Goal: Find specific page/section: Find specific page/section

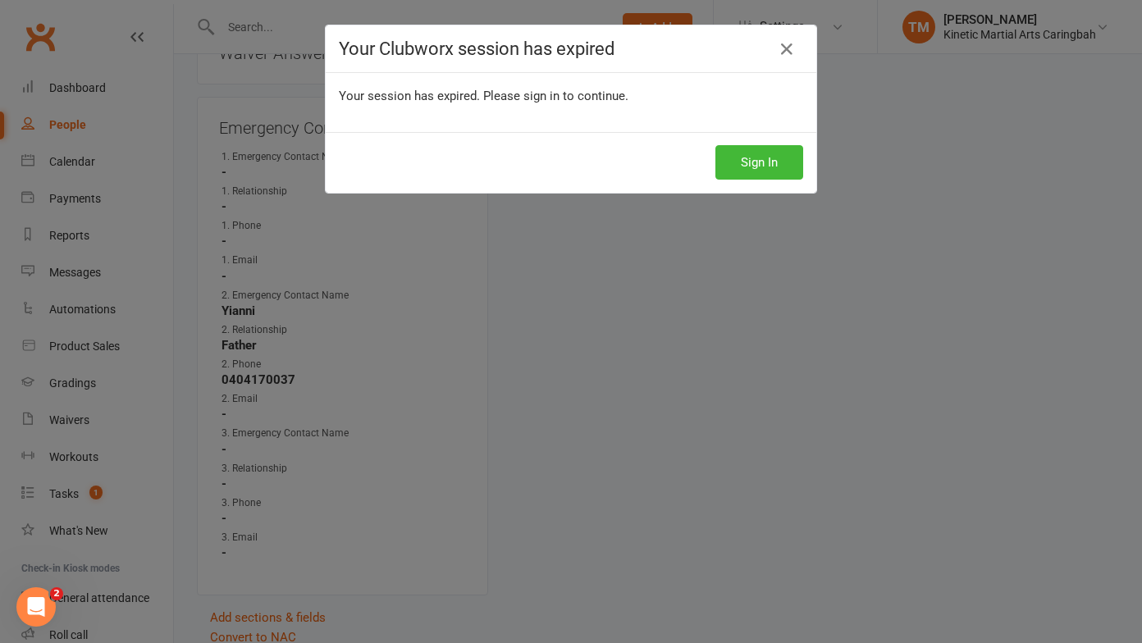
click at [841, 250] on div "Your Clubworx session has expired Your session has expired. Please sign in to c…" at bounding box center [571, 321] width 1142 height 643
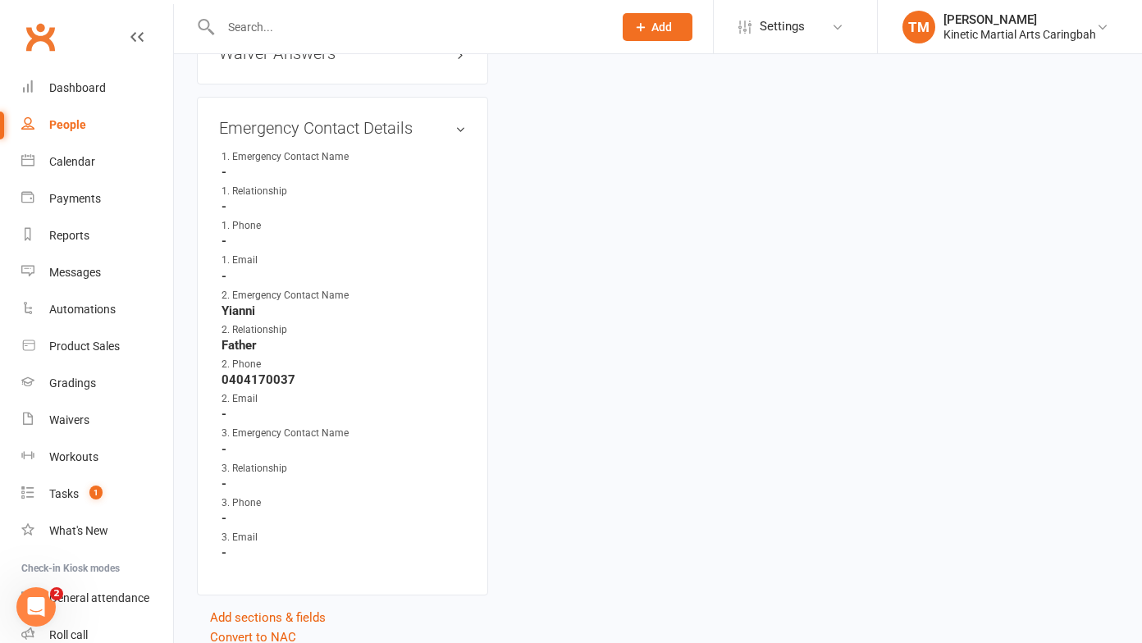
click at [412, 30] on input "text" at bounding box center [409, 27] width 386 height 23
type input "tatiana"
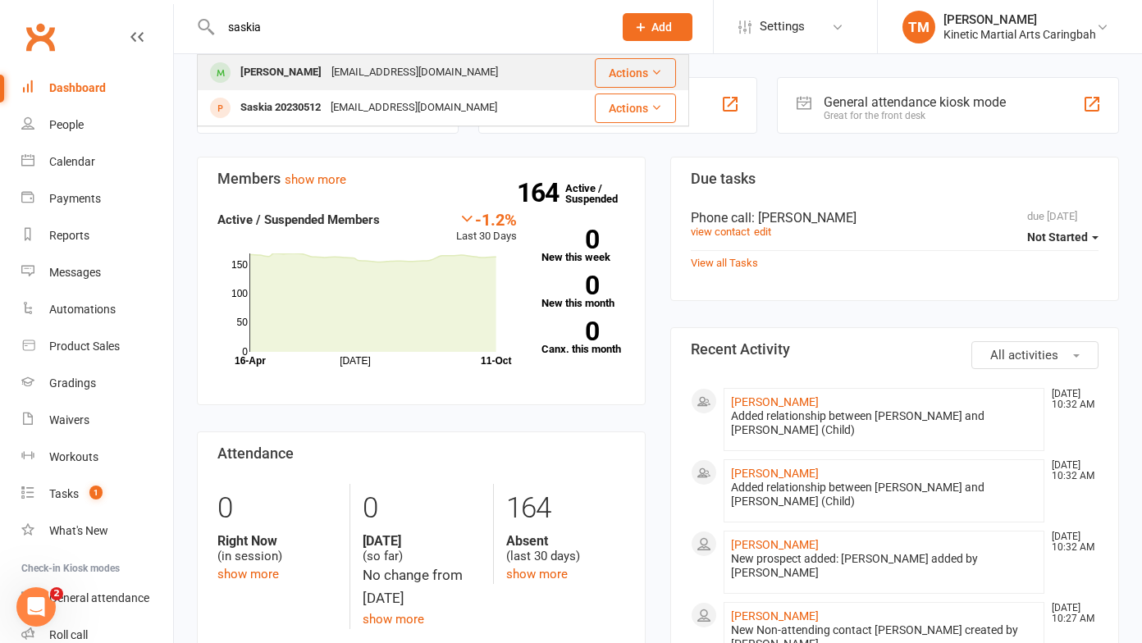
type input "saskia"
click at [327, 62] on div "[PERSON_NAME]" at bounding box center [281, 73] width 91 height 24
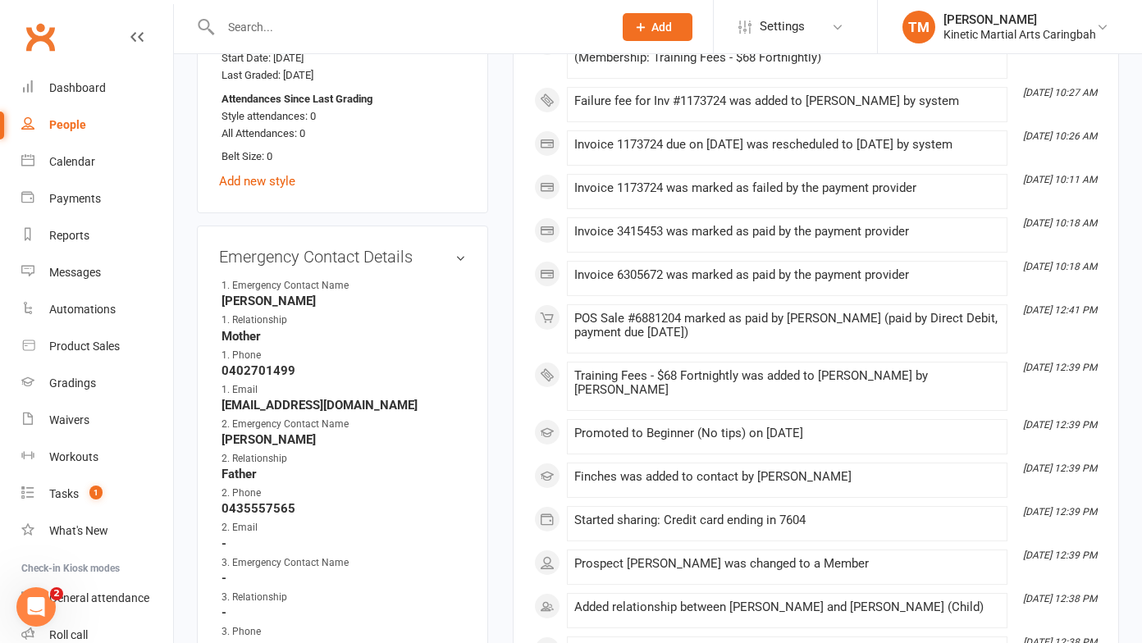
scroll to position [983, 0]
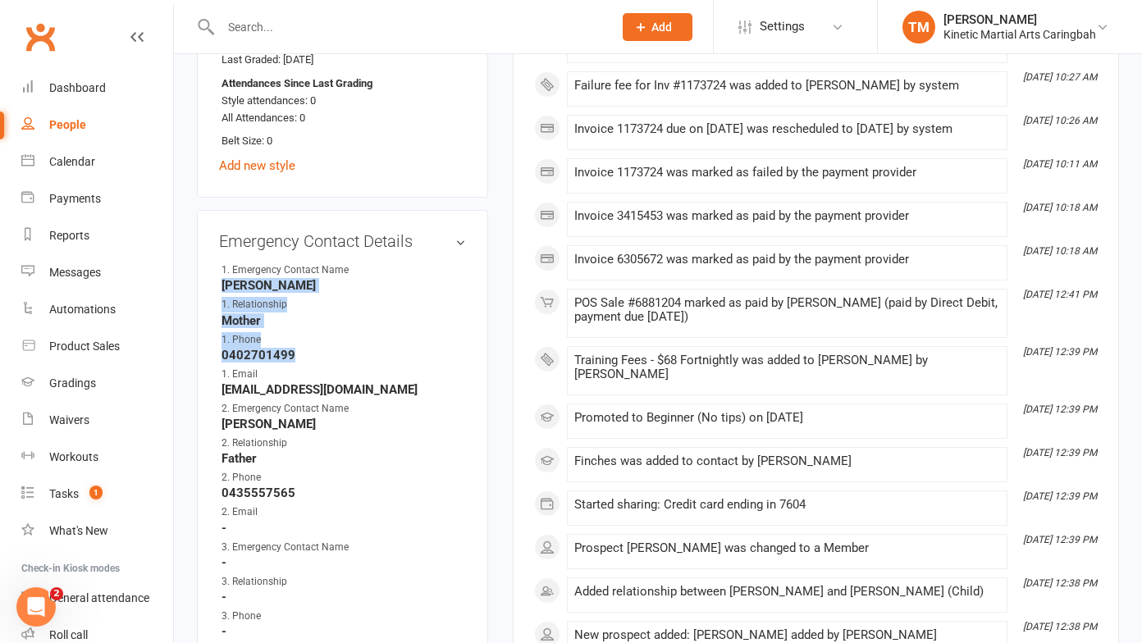
drag, startPoint x: 303, startPoint y: 379, endPoint x: 217, endPoint y: 315, distance: 107.3
click at [217, 315] on div "Emergency Contact Details edit 1. Emergency Contact Name [PERSON_NAME] 1. Relat…" at bounding box center [342, 459] width 291 height 499
copy ul "[PERSON_NAME] 1. Relationship Mother [DEMOGRAPHIC_DATA]. Phone [PHONE_NUMBER]"
click at [302, 16] on input "text" at bounding box center [409, 27] width 386 height 23
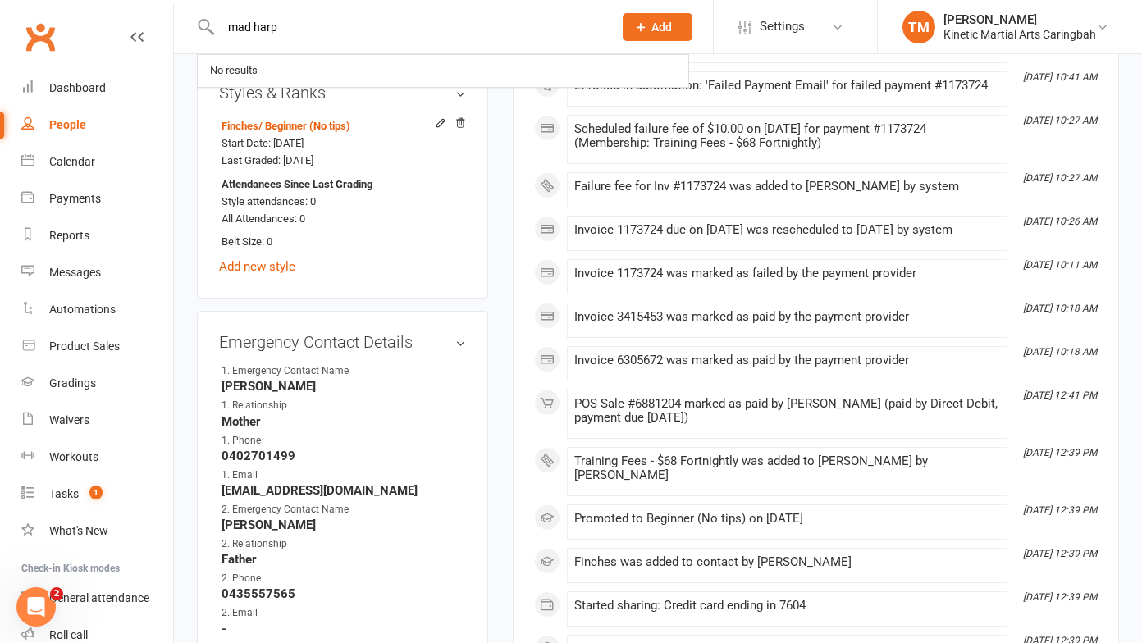
scroll to position [867, 0]
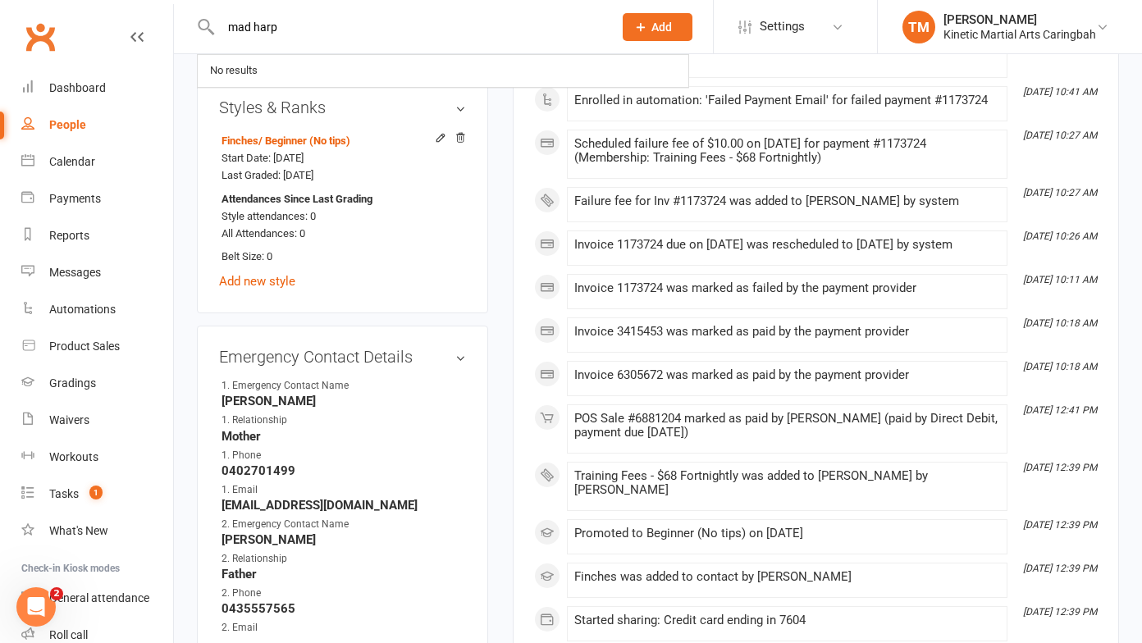
click at [344, 25] on input "mad harp" at bounding box center [409, 27] width 386 height 23
type input "m"
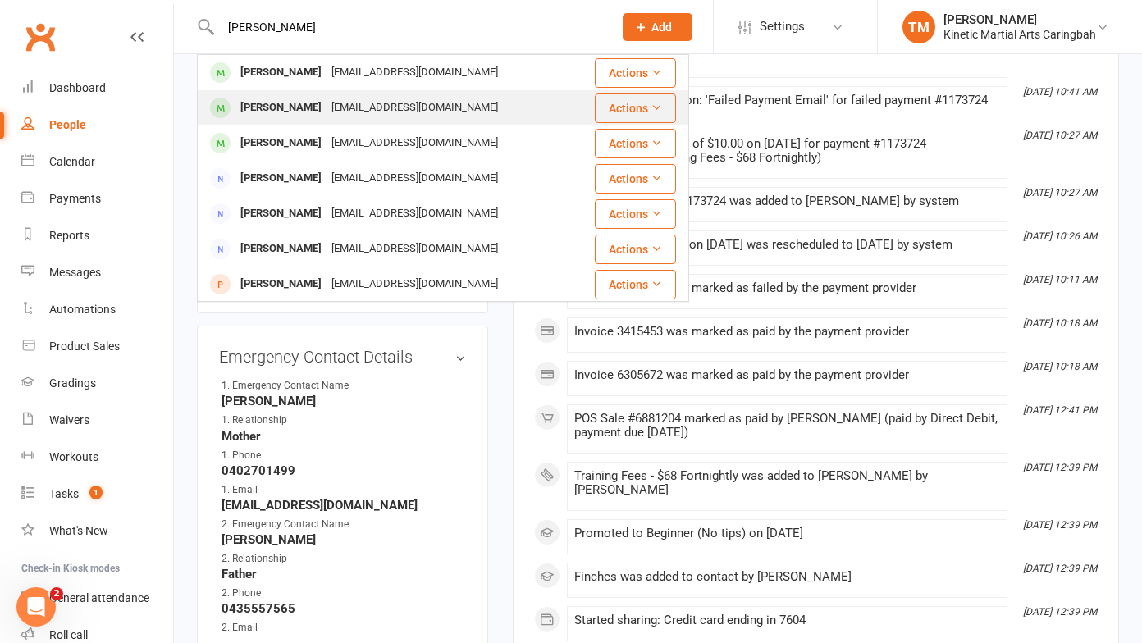
type input "[PERSON_NAME]"
click at [327, 103] on div "[EMAIL_ADDRESS][DOMAIN_NAME]" at bounding box center [415, 108] width 176 height 24
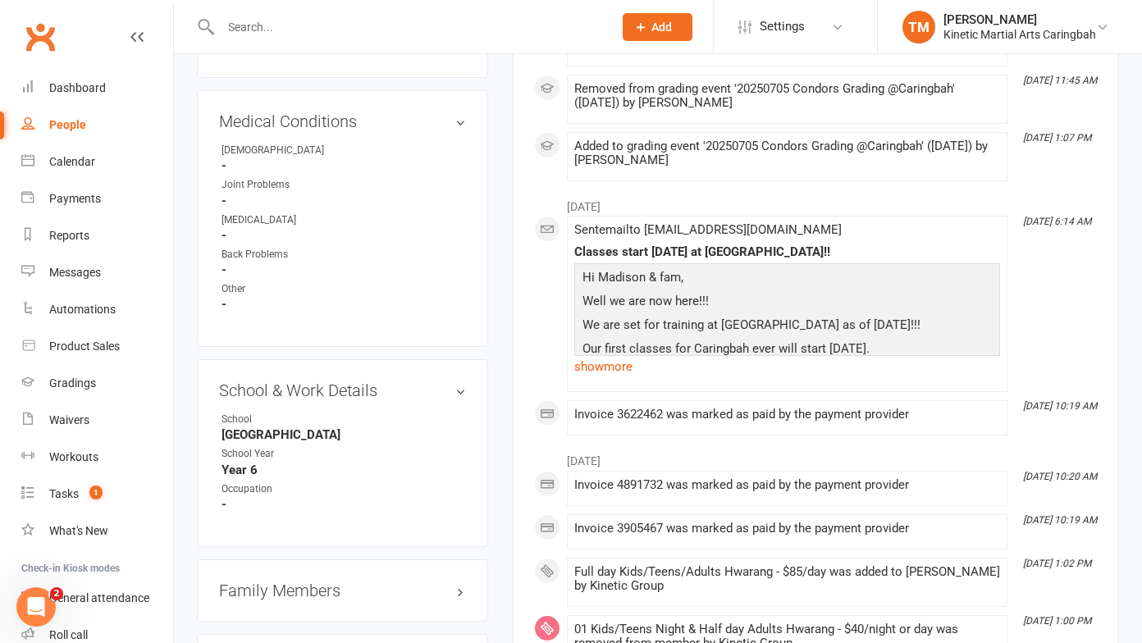
scroll to position [1645, 0]
